Goal: Information Seeking & Learning: Find specific fact

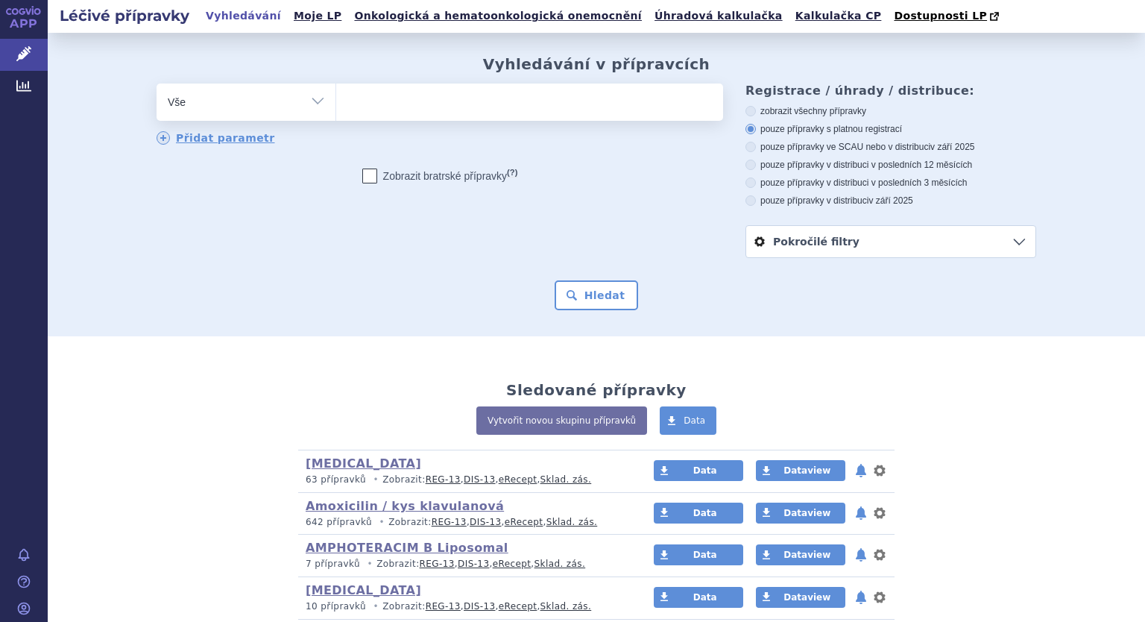
select select "filter-atc-group"
click at [157, 84] on select "Vše Přípravek/SUKL kód MAH VPOIS ATC/Aktivní látka Léková forma Síla" at bounding box center [246, 100] width 179 height 34
click at [400, 109] on ul at bounding box center [529, 98] width 387 height 31
click at [336, 109] on select at bounding box center [335, 101] width 1 height 37
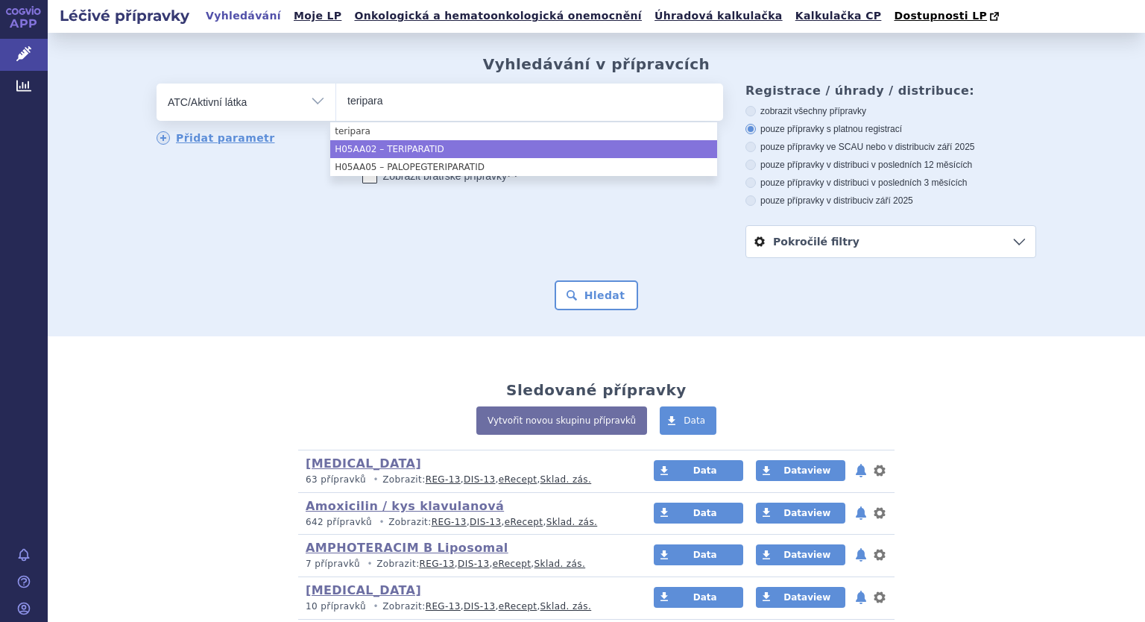
type input "teripara"
select select "H05AA02"
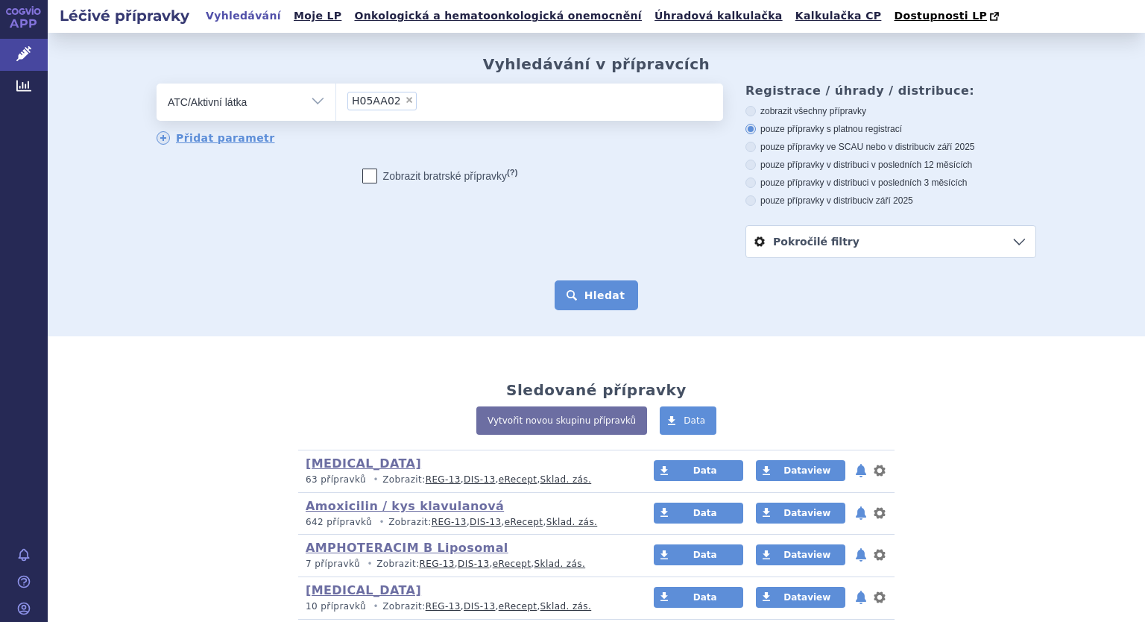
click at [590, 299] on button "Hledat" at bounding box center [597, 295] width 84 height 30
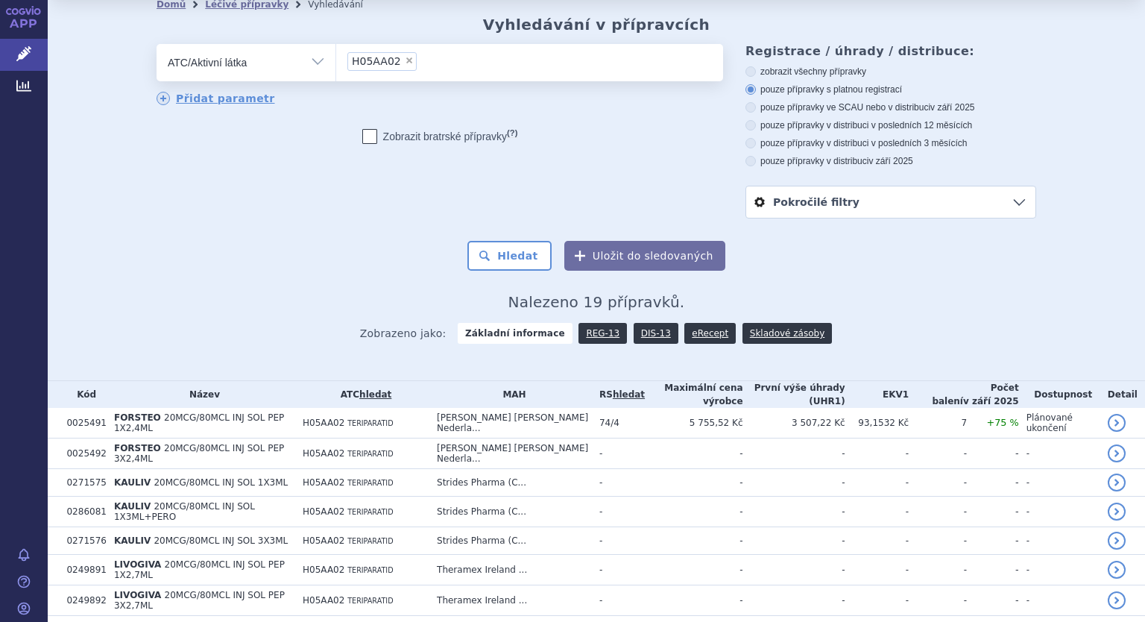
scroll to position [75, 0]
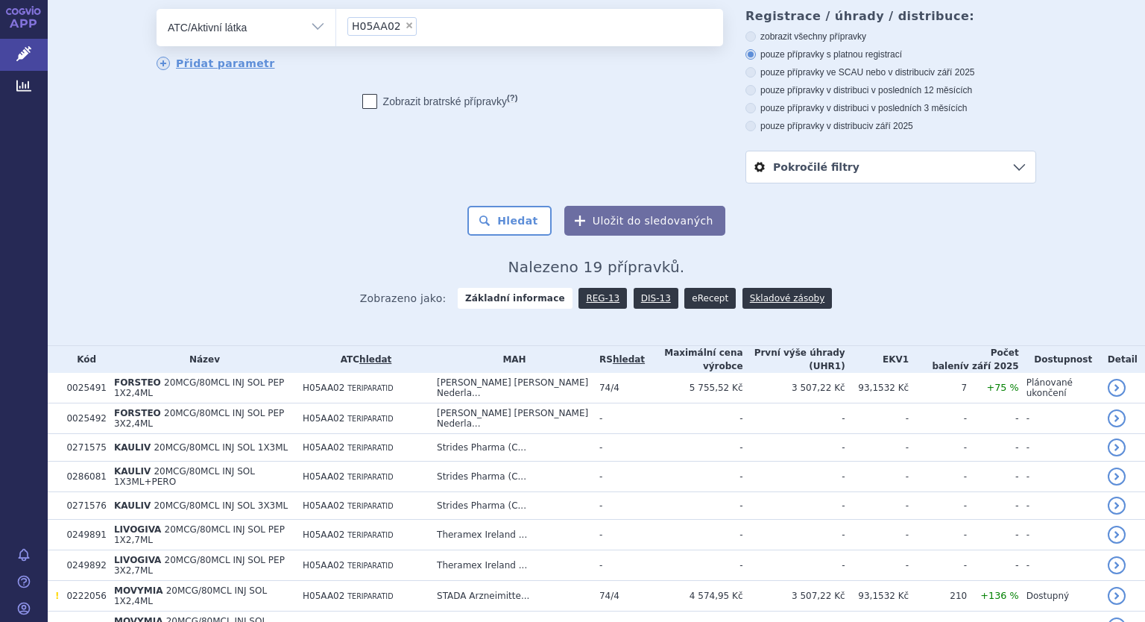
click at [687, 299] on link "eRecept" at bounding box center [709, 298] width 51 height 21
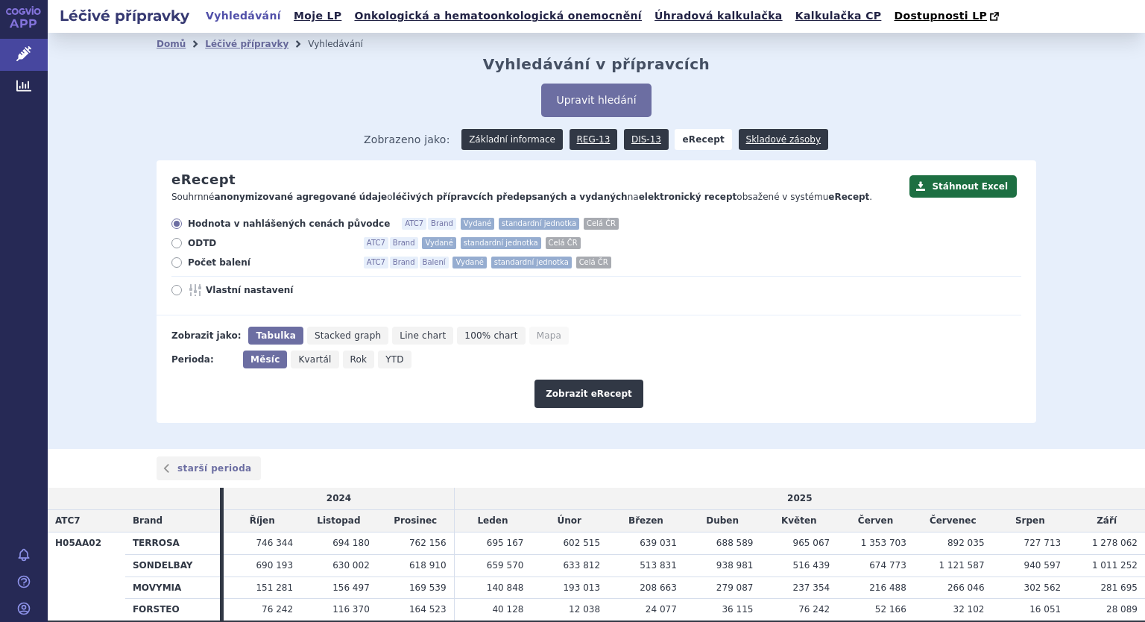
click at [499, 145] on link "Základní informace" at bounding box center [511, 139] width 101 height 21
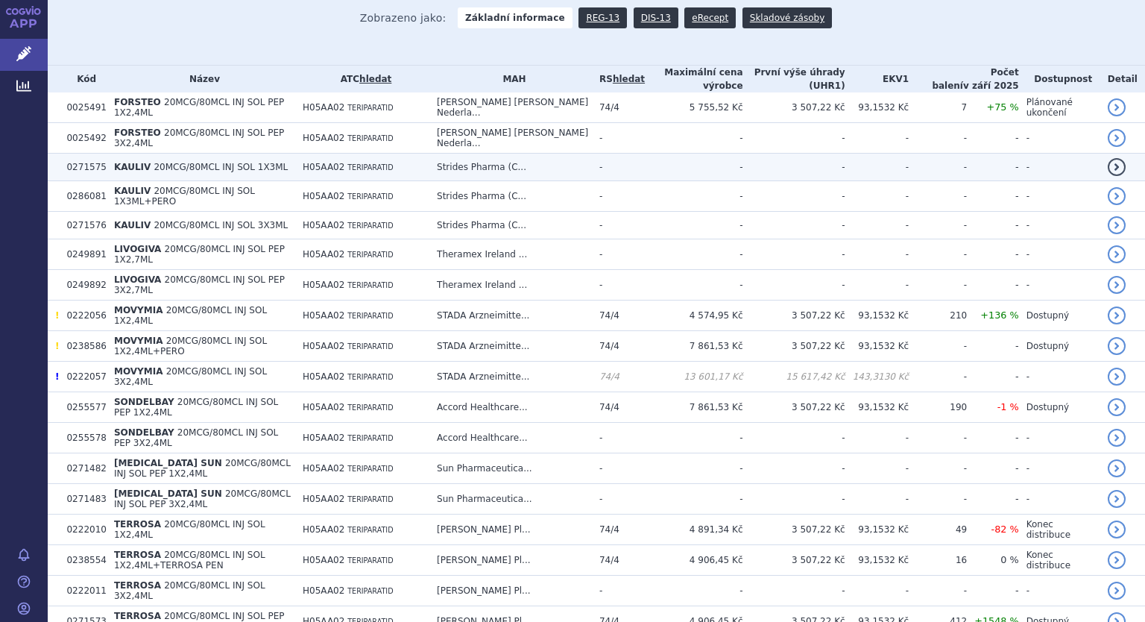
scroll to position [373, 0]
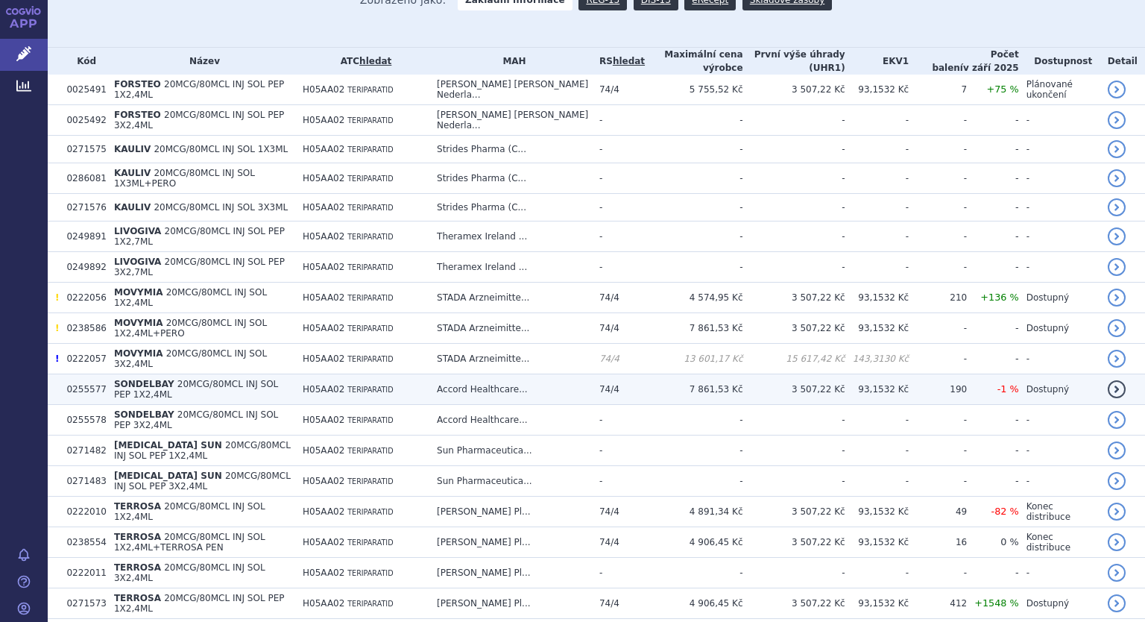
click at [709, 374] on td "7 861,53 Kč" at bounding box center [694, 389] width 98 height 31
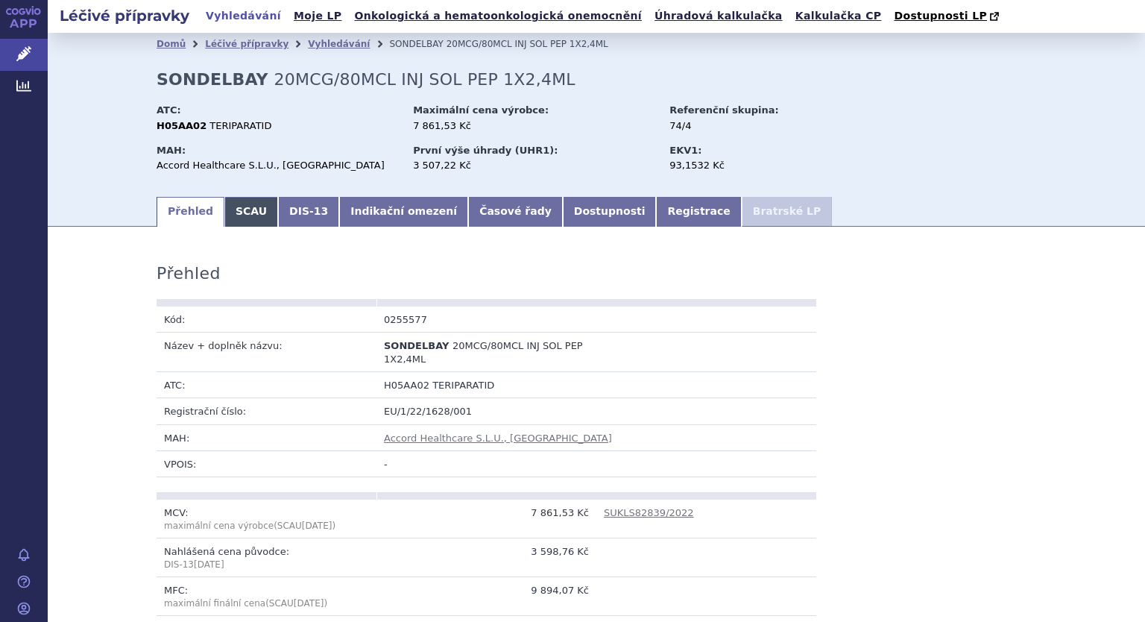
click at [227, 215] on link "SCAU" at bounding box center [251, 212] width 54 height 30
